Goal: Transaction & Acquisition: Obtain resource

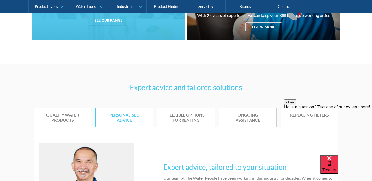
scroll to position [254, 0]
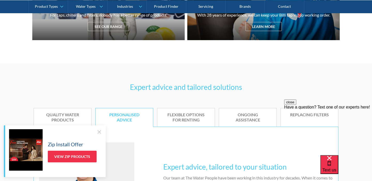
click at [101, 130] on div at bounding box center [99, 131] width 5 height 5
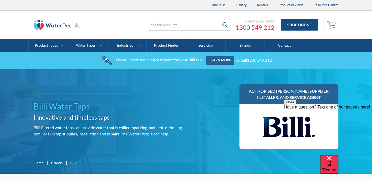
scroll to position [0, 0]
click at [199, 26] on input "search" at bounding box center [189, 25] width 83 height 12
type input "bc"
click at [226, 25] on input "submit" at bounding box center [225, 25] width 11 height 12
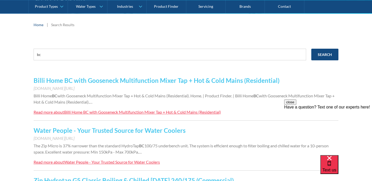
click at [152, 81] on link "Billi Home BC with Gooseneck Multifunction Mixer Tap + Hot & Cold Mains (Reside…" at bounding box center [157, 80] width 246 height 7
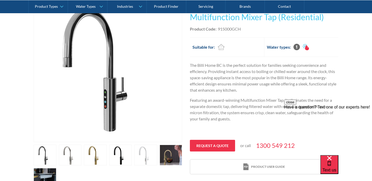
scroll to position [135, 0]
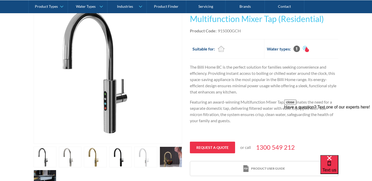
click at [43, 154] on link "open lightbox" at bounding box center [45, 156] width 23 height 21
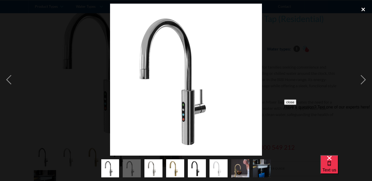
click at [362, 7] on div "close lightbox" at bounding box center [364, 9] width 18 height 11
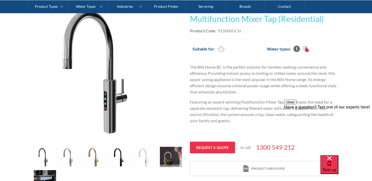
click at [56, 152] on link "open lightbox" at bounding box center [45, 156] width 23 height 21
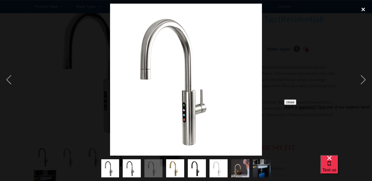
click at [363, 9] on div "close lightbox" at bounding box center [364, 9] width 18 height 11
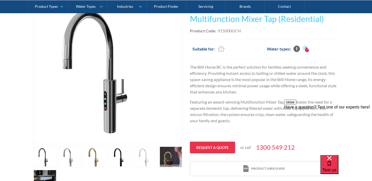
click at [297, 105] on button "close" at bounding box center [290, 101] width 12 height 5
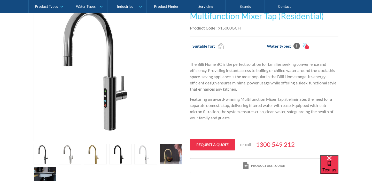
scroll to position [136, 0]
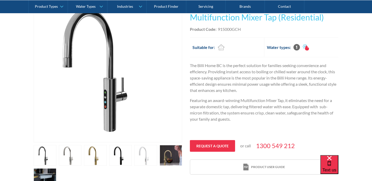
click at [56, 152] on link "open lightbox" at bounding box center [45, 155] width 23 height 21
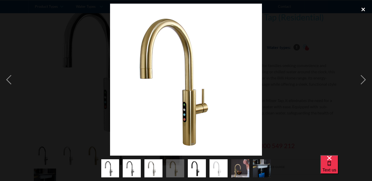
click at [363, 9] on div "close lightbox" at bounding box center [364, 9] width 18 height 11
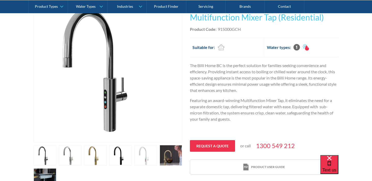
click at [56, 155] on link "open lightbox" at bounding box center [45, 155] width 23 height 21
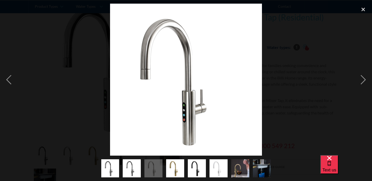
click at [132, 162] on img "show item 2 of 8" at bounding box center [132, 168] width 18 height 18
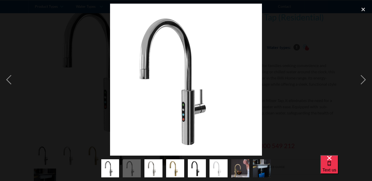
click at [116, 167] on img "show item 1 of 8" at bounding box center [110, 168] width 18 height 18
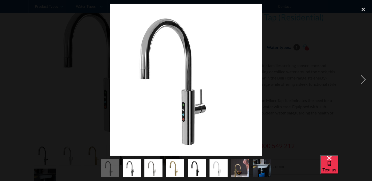
click at [129, 167] on img "show item 2 of 8" at bounding box center [132, 168] width 18 height 18
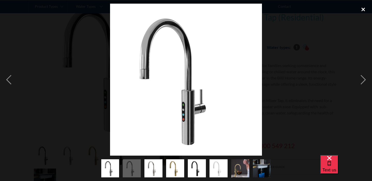
click at [364, 7] on div "close lightbox" at bounding box center [364, 9] width 18 height 11
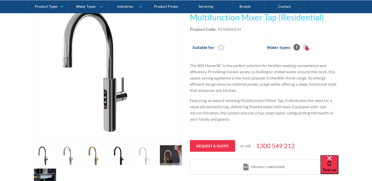
scroll to position [156, 0]
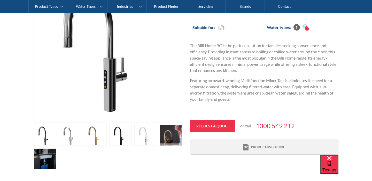
click at [262, 141] on link "Product user guide" at bounding box center [264, 147] width 148 height 15
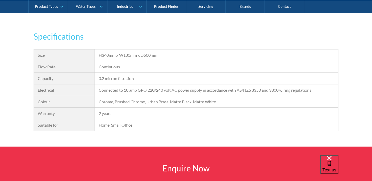
scroll to position [476, 0]
